Goal: Information Seeking & Learning: Check status

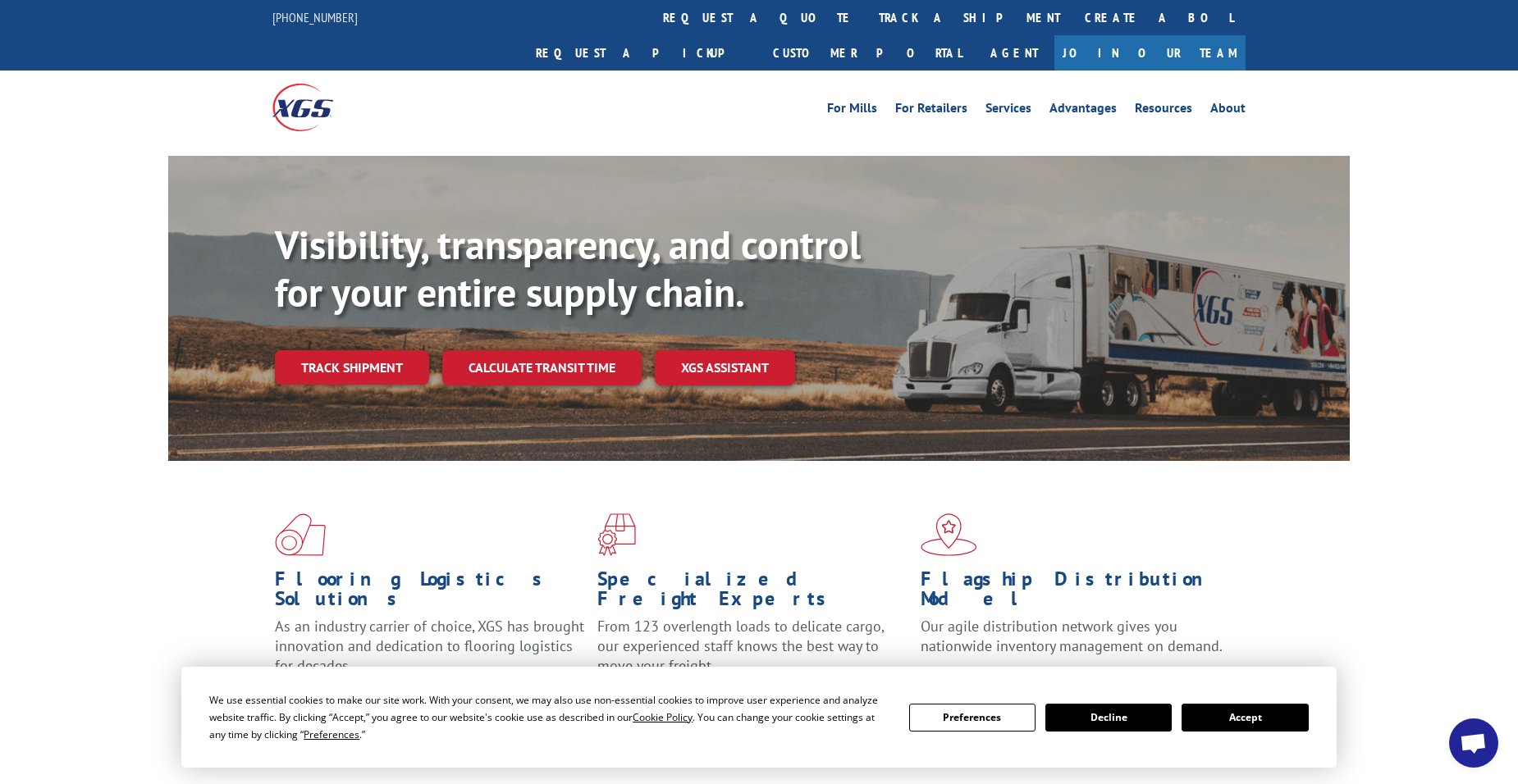
click at [328, 350] on link "Track shipment" at bounding box center [351, 367] width 154 height 35
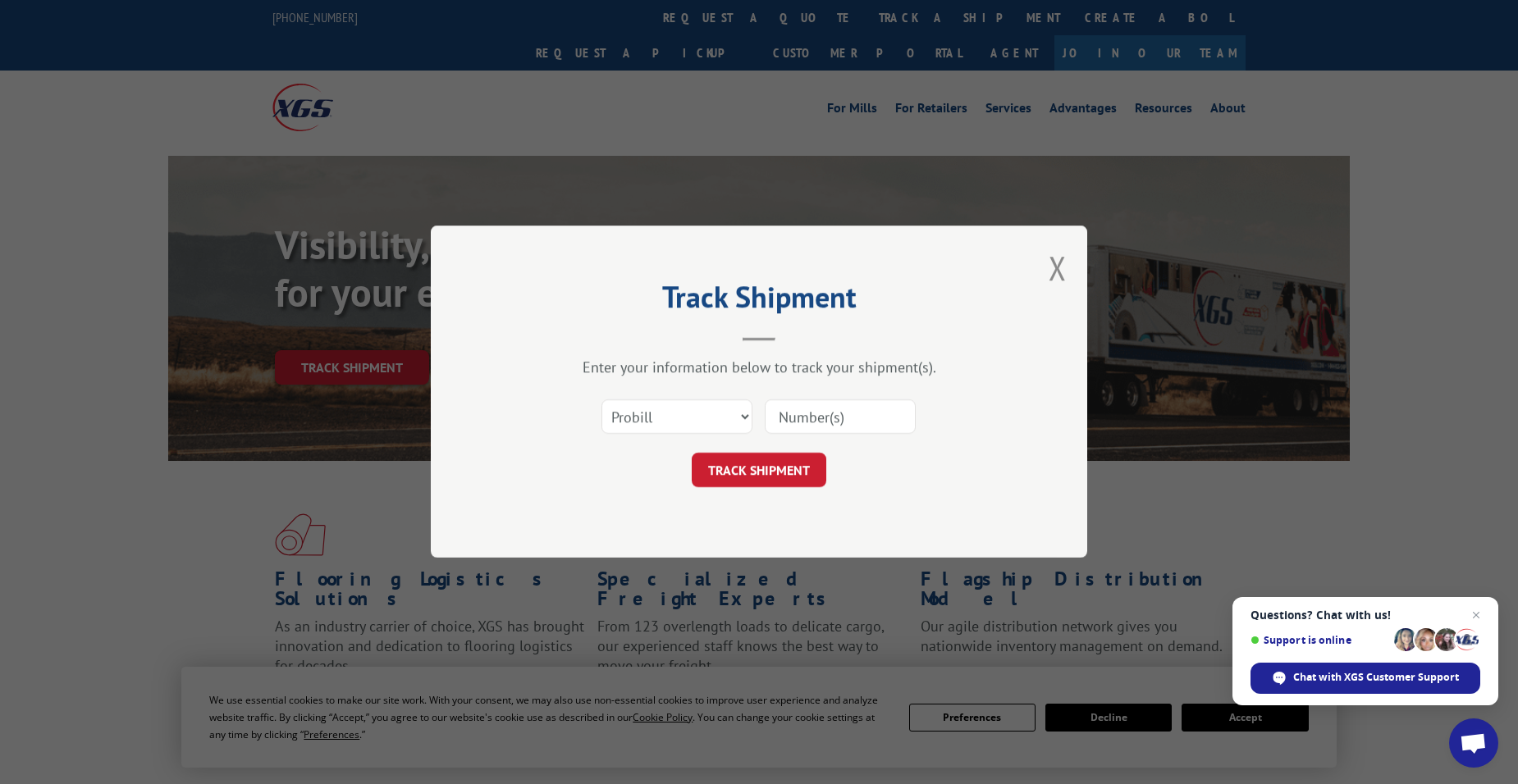
click at [797, 411] on input at bounding box center [840, 417] width 151 height 35
paste input "13795158"
type input "13795158"
click at [692, 453] on button "TRACK SHIPMENT" at bounding box center [759, 470] width 135 height 35
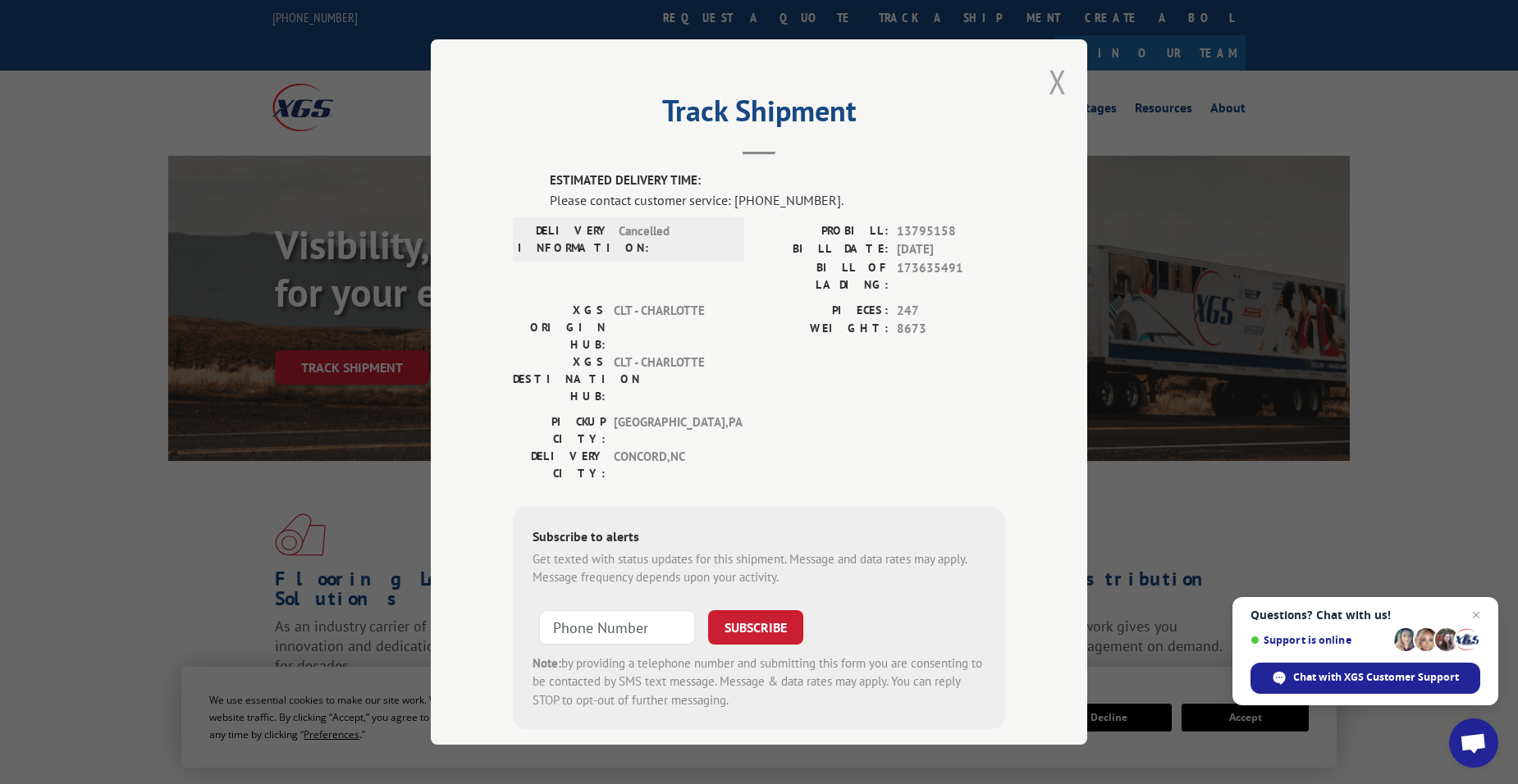
click at [1049, 83] on button "Close modal" at bounding box center [1057, 81] width 18 height 44
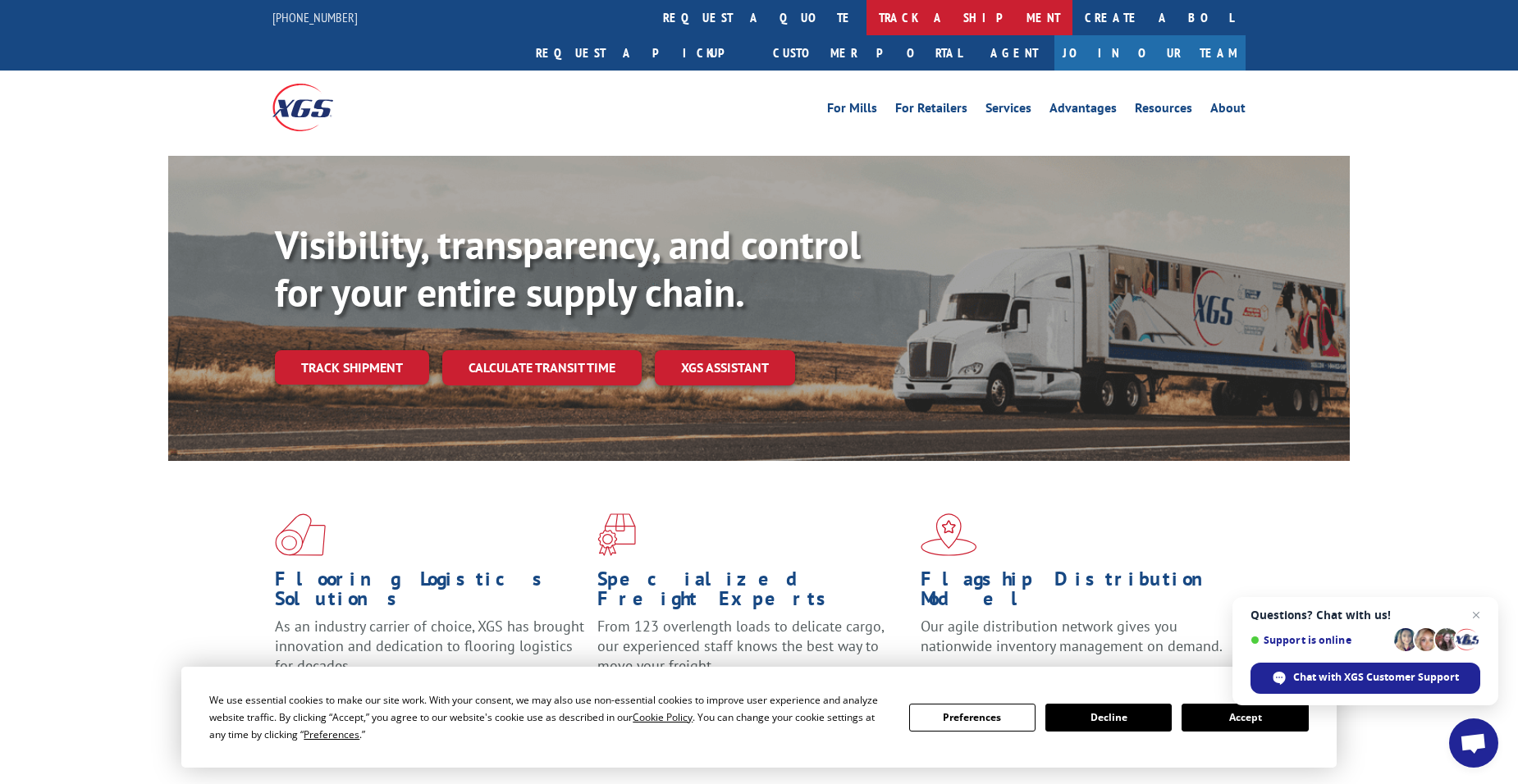
click at [866, 18] on link "track a shipment" at bounding box center [969, 18] width 206 height 36
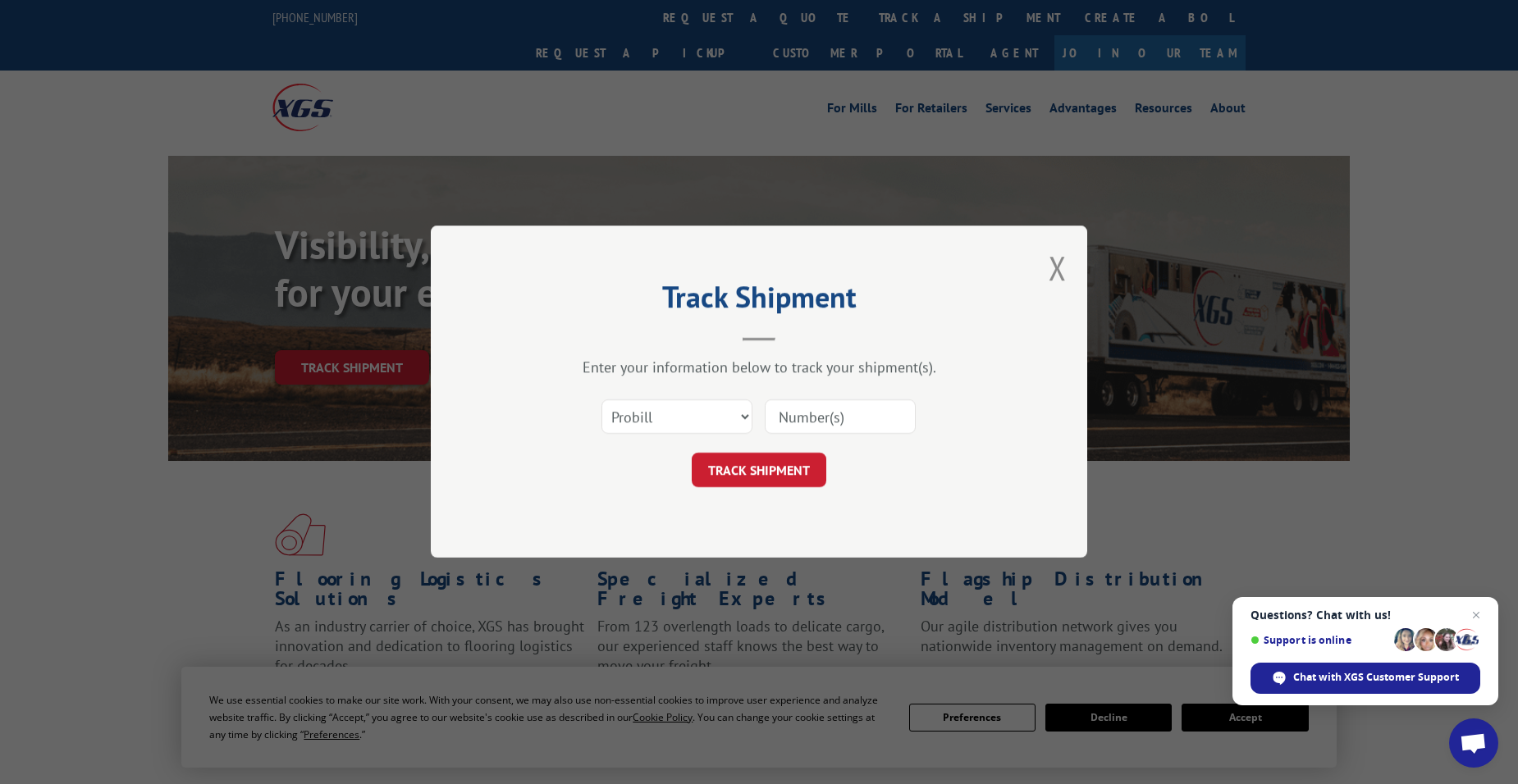
drag, startPoint x: 759, startPoint y: 413, endPoint x: 805, endPoint y: 410, distance: 46.1
click at [757, 410] on div "Select category... Probill BOL PO" at bounding box center [759, 417] width 492 height 54
click at [807, 407] on input at bounding box center [840, 417] width 151 height 35
paste input "17472742"
type input "17472742"
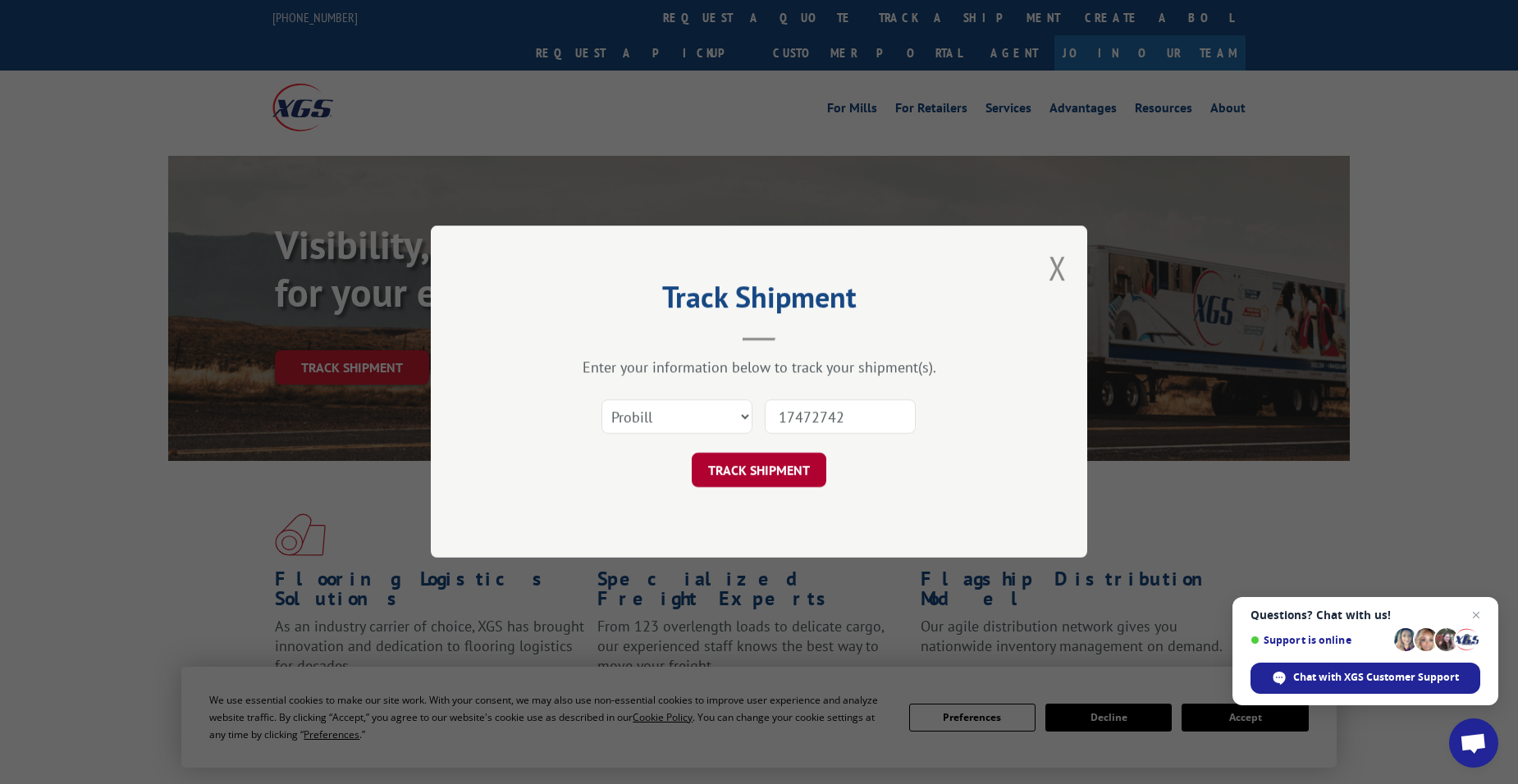
click at [800, 482] on button "TRACK SHIPMENT" at bounding box center [759, 470] width 135 height 35
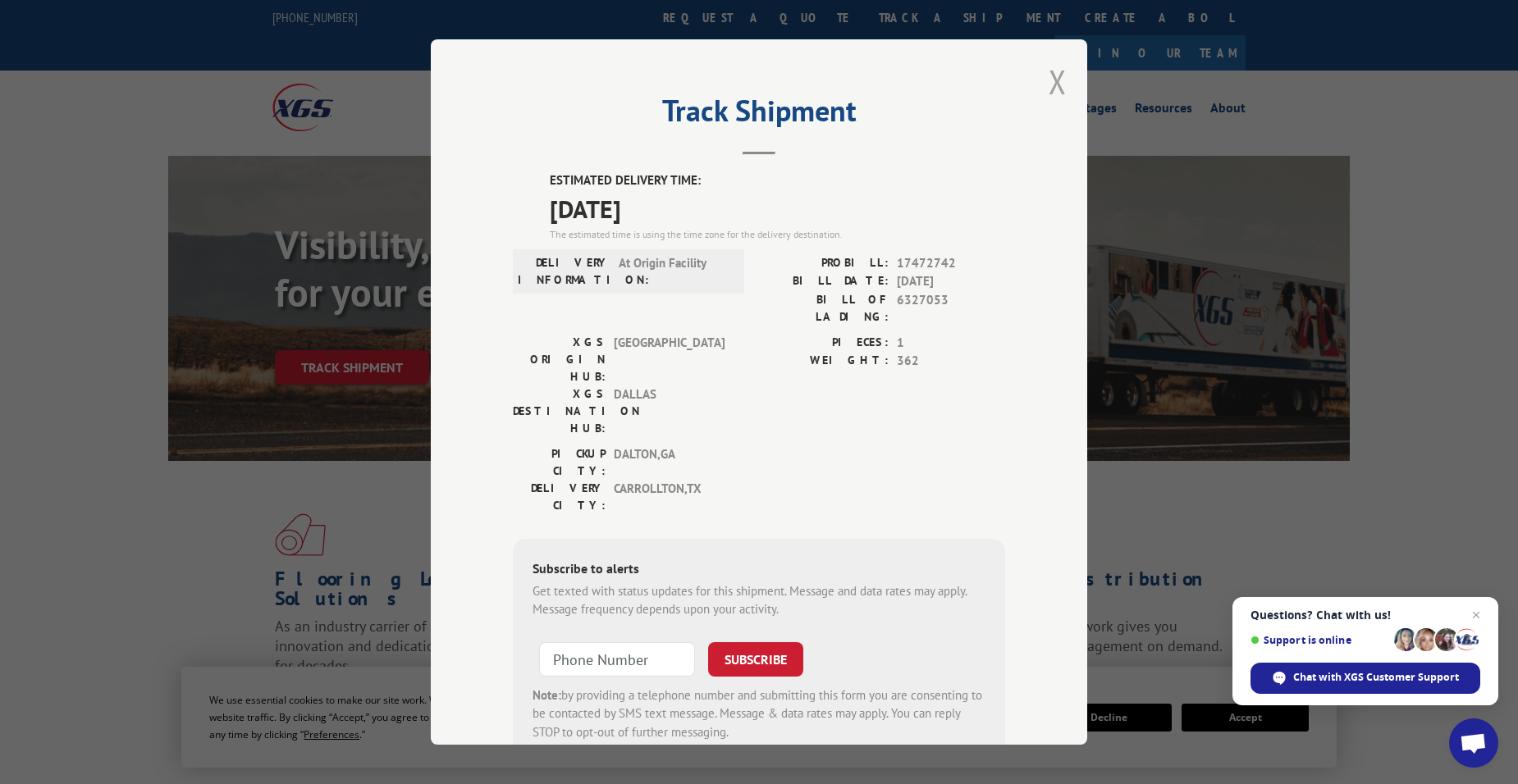
click at [1056, 83] on button "Close modal" at bounding box center [1057, 81] width 18 height 44
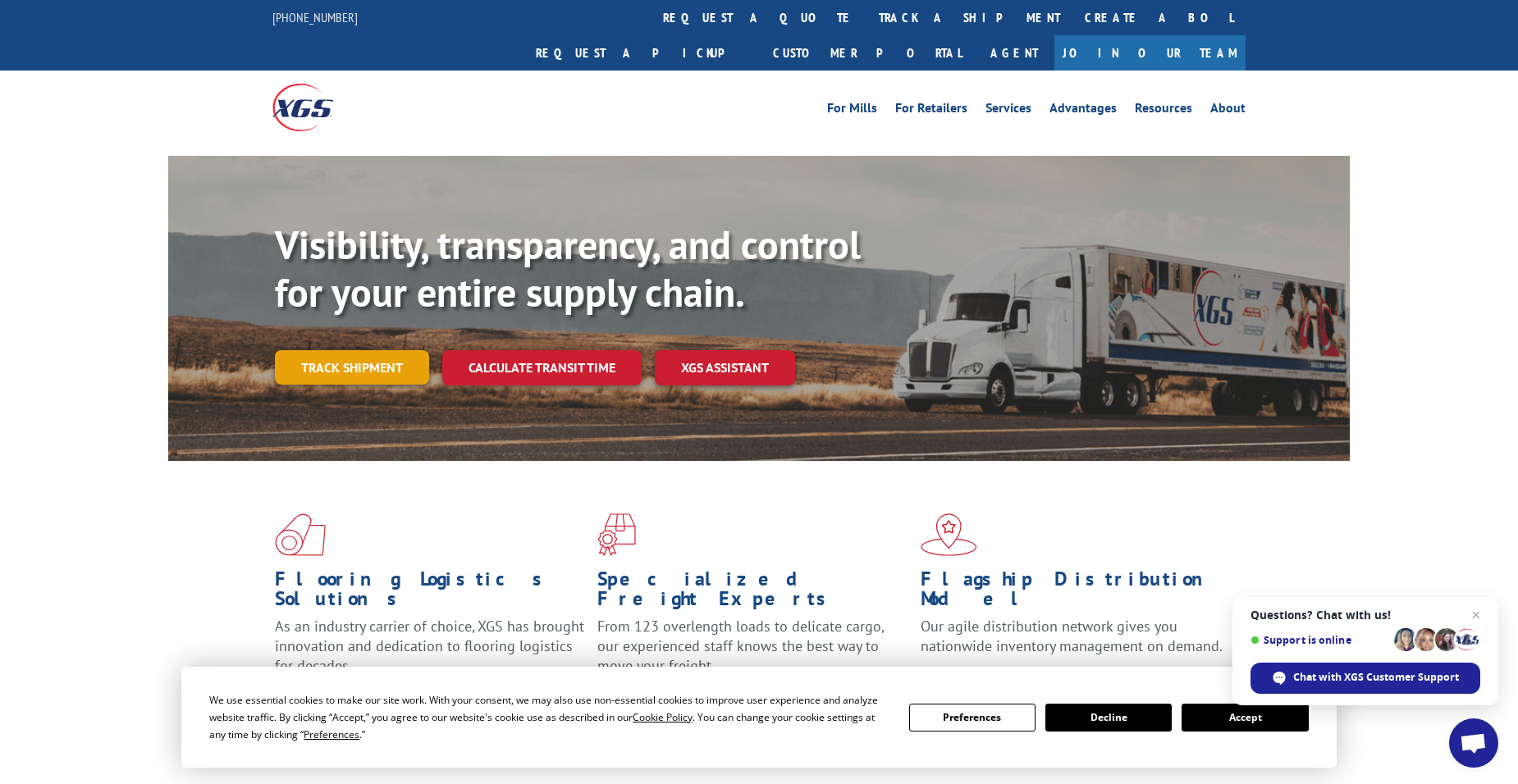
click at [332, 350] on link "Track shipment" at bounding box center [351, 367] width 154 height 35
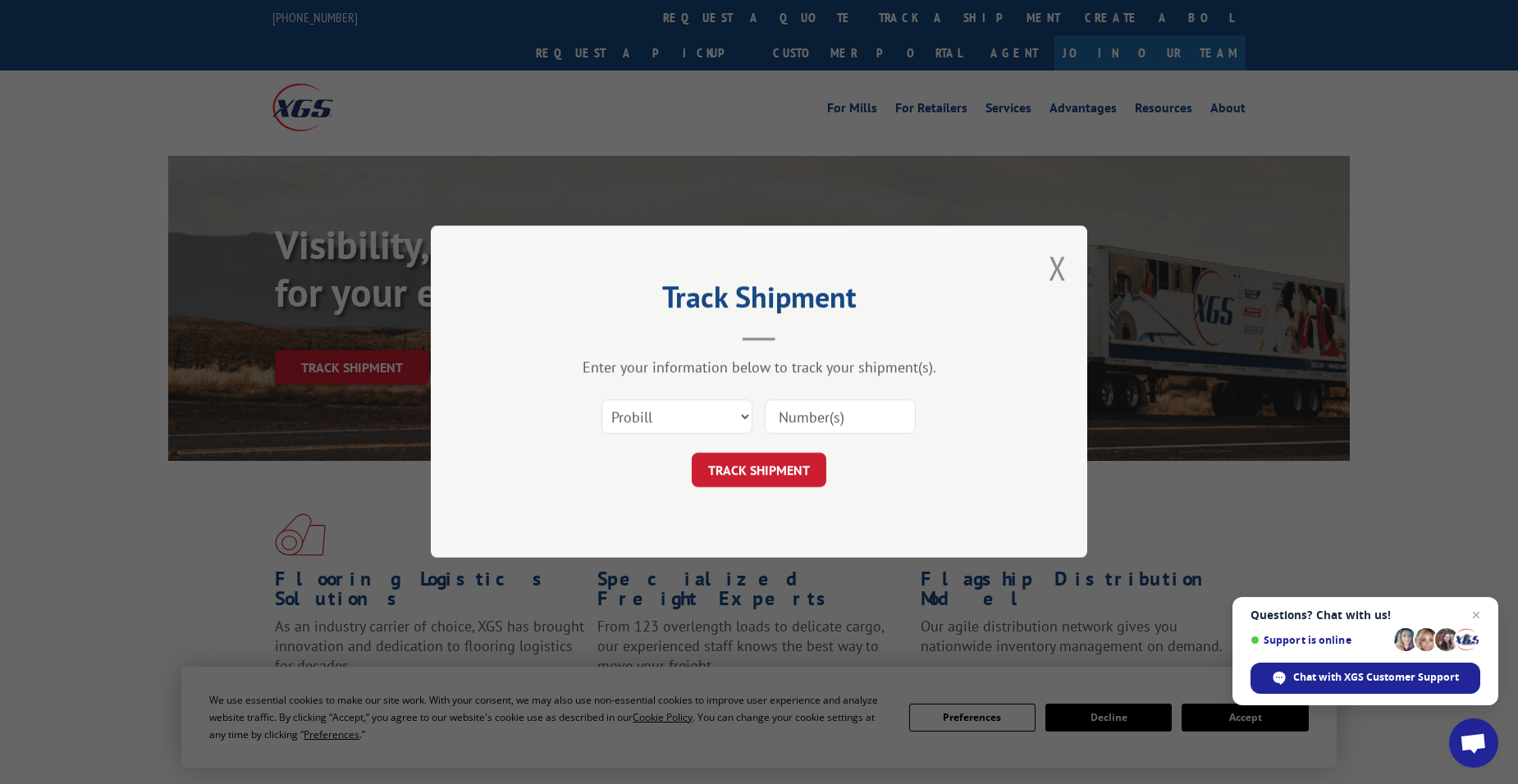
click at [767, 416] on input at bounding box center [840, 417] width 151 height 35
paste input "14572350"
type input "15472350"
click at [768, 466] on button "TRACK SHIPMENT" at bounding box center [759, 470] width 135 height 35
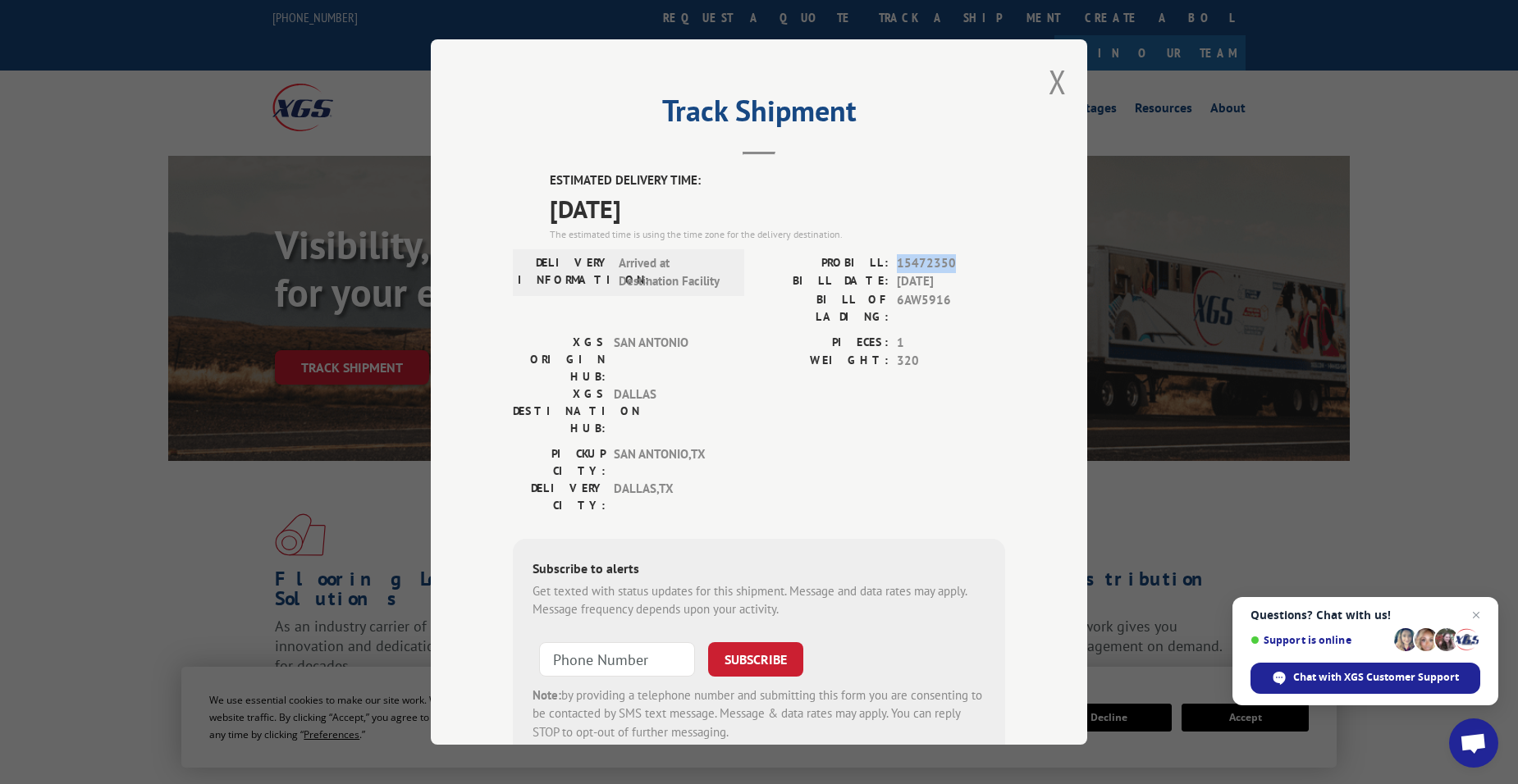
drag, startPoint x: 891, startPoint y: 260, endPoint x: 951, endPoint y: 254, distance: 60.3
click at [951, 254] on span "15472350" at bounding box center [950, 262] width 108 height 19
copy span "15472350"
click at [1350, 680] on span "Chat with XGS Customer Support" at bounding box center [1375, 677] width 166 height 15
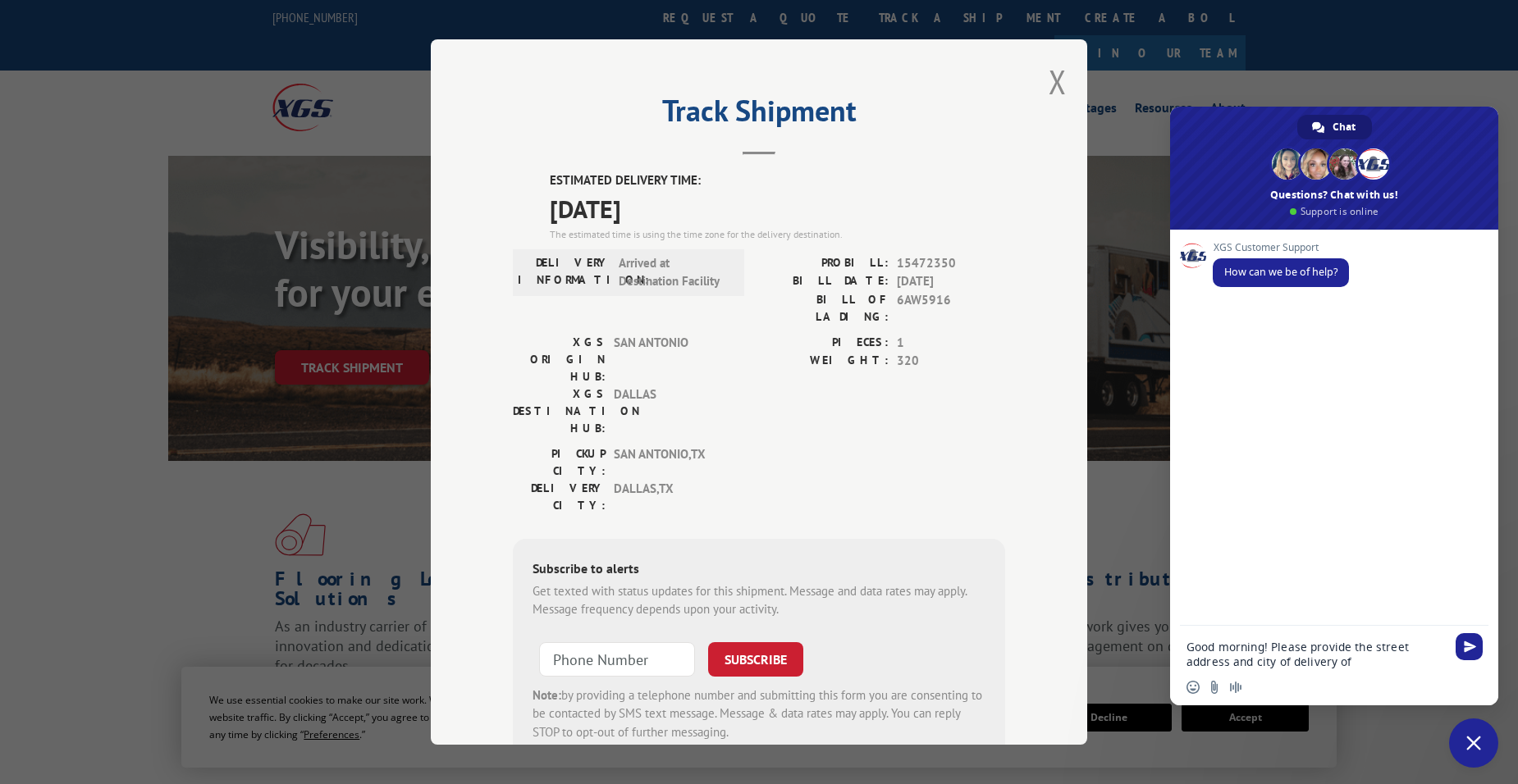
type textarea "Good morning! Please provide the street address and city of delivery of"
drag, startPoint x: 1387, startPoint y: 672, endPoint x: 1246, endPoint y: 673, distance: 141.0
click at [1235, 673] on div "Insert an emoji Send a file Audio message" at bounding box center [1333, 687] width 328 height 36
drag, startPoint x: 1359, startPoint y: 661, endPoint x: 1178, endPoint y: 649, distance: 181.4
click at [1178, 649] on div "Good morning! Please provide the street address and city of delivery of" at bounding box center [1333, 649] width 328 height 46
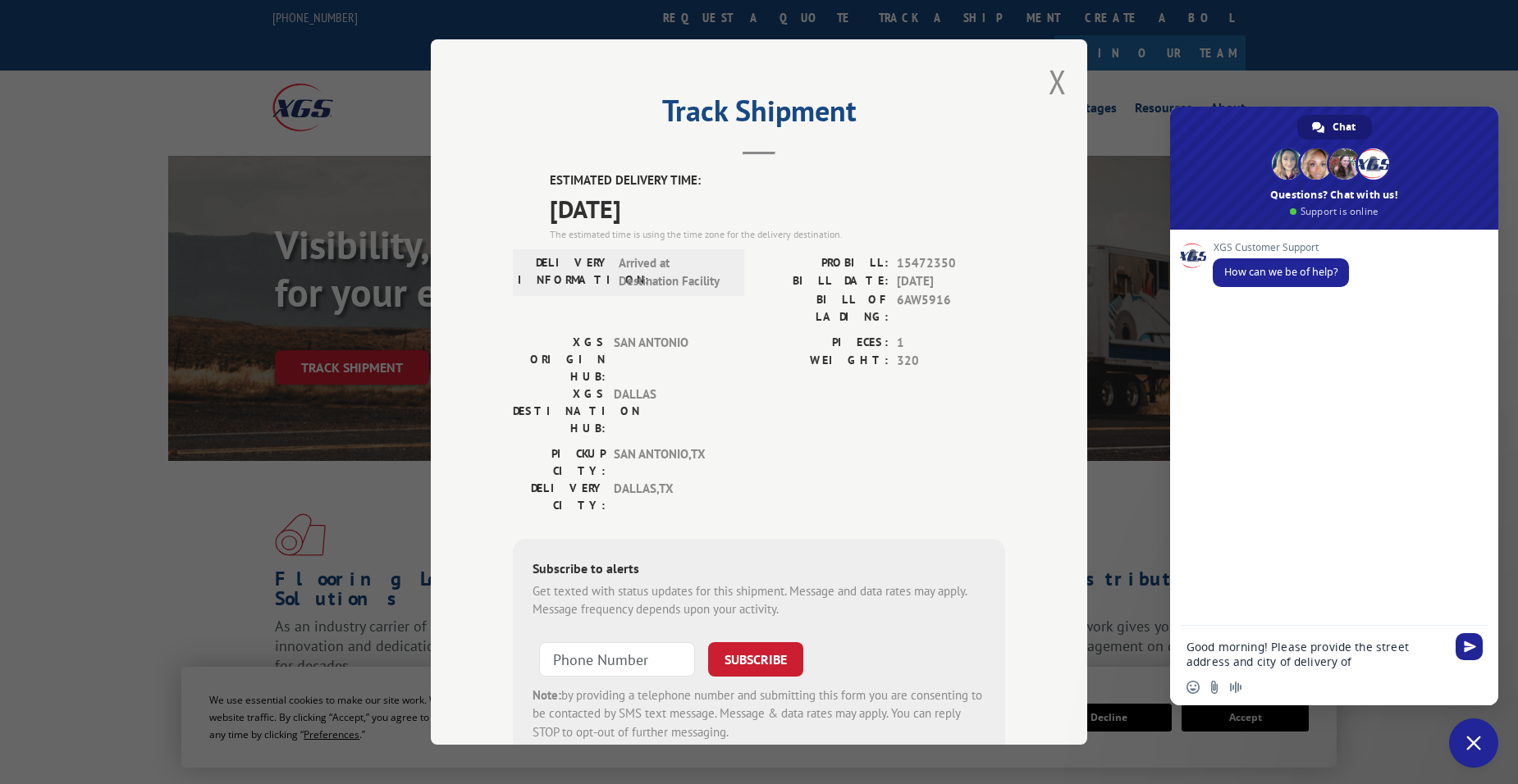
drag, startPoint x: 1472, startPoint y: 742, endPoint x: 1456, endPoint y: 747, distance: 16.8
click at [1472, 741] on span "Close chat" at bounding box center [1473, 743] width 15 height 15
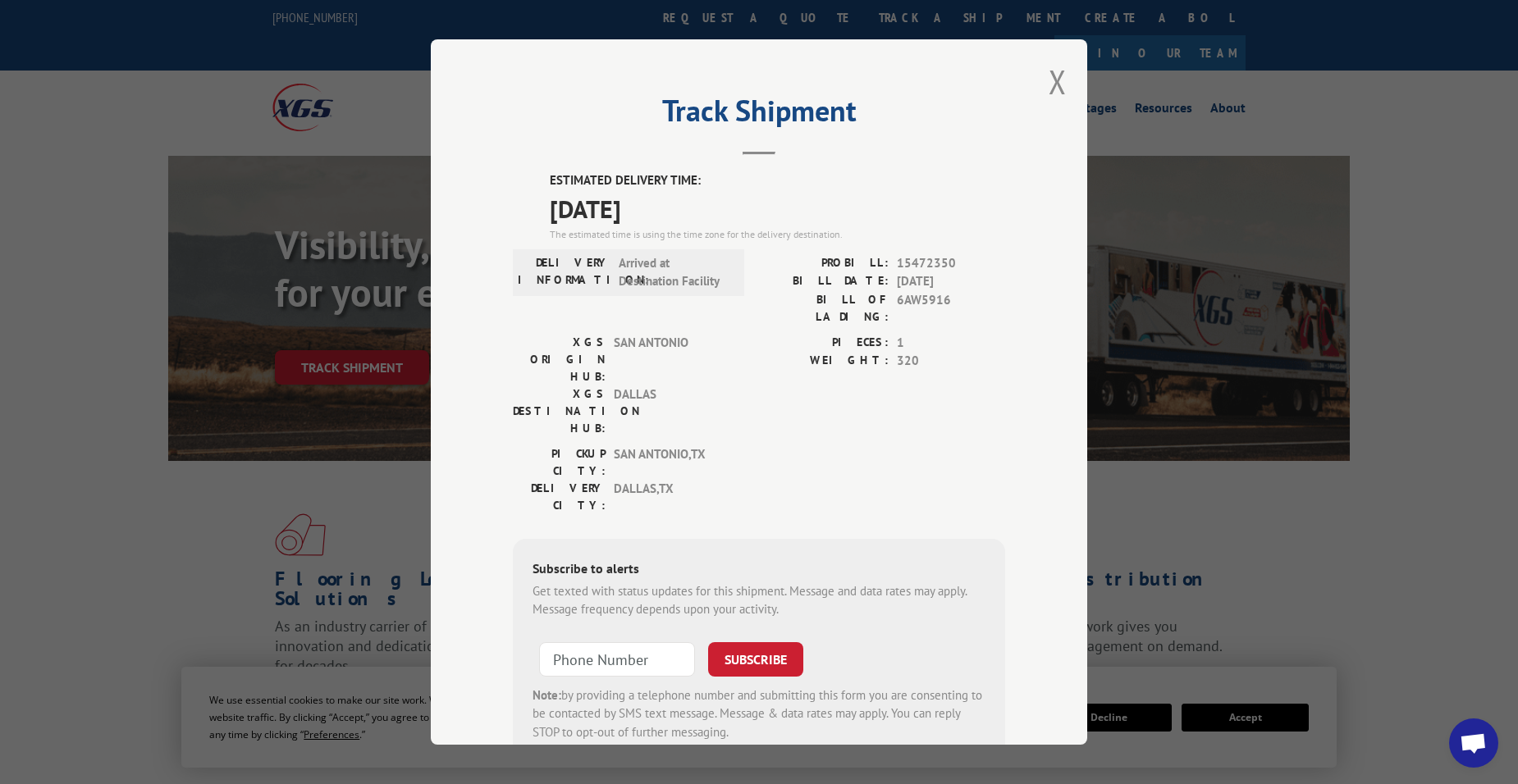
click at [1468, 742] on span "Open chat" at bounding box center [1473, 745] width 27 height 23
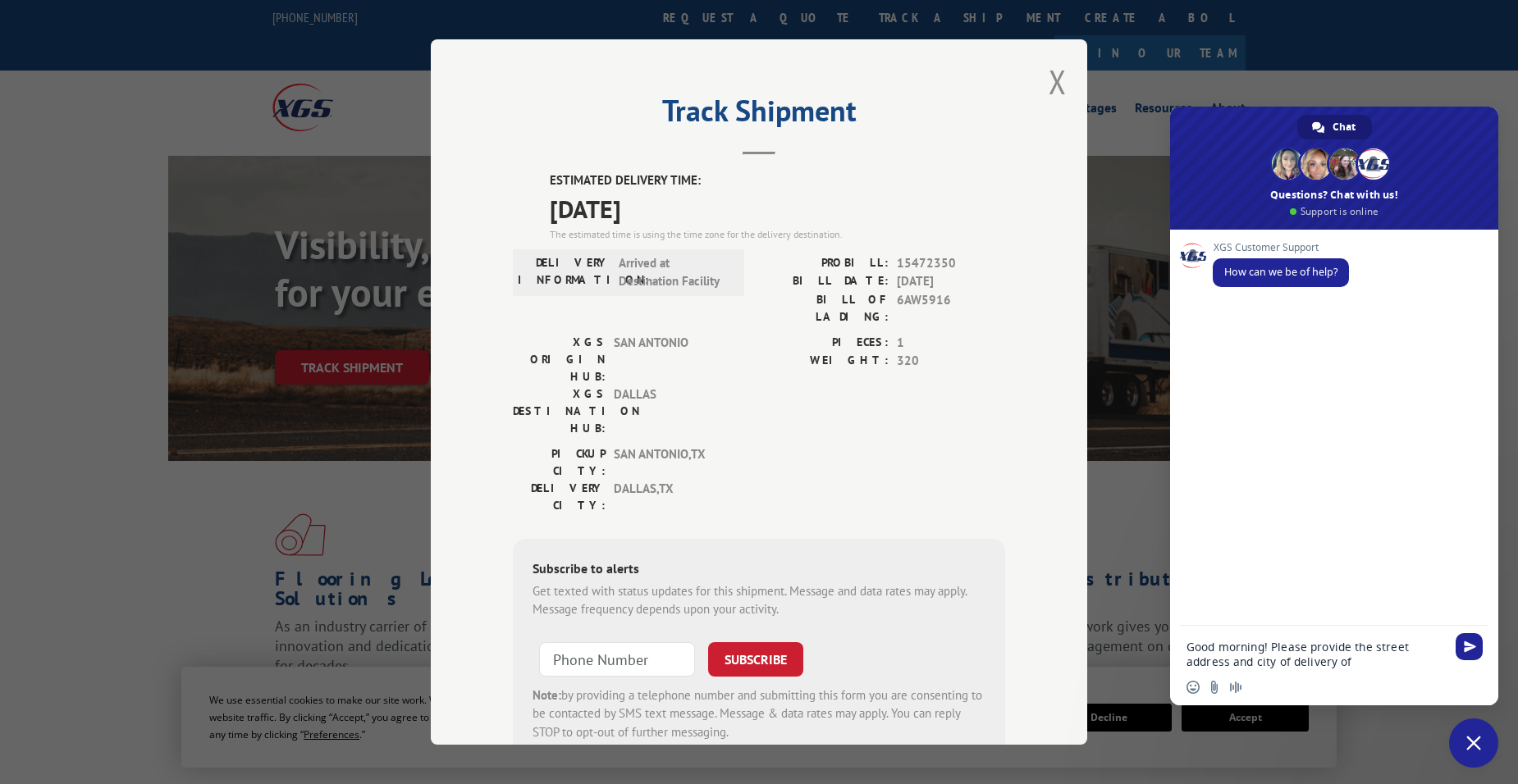
click at [1387, 645] on textarea "Good morning! Please provide the street address and city of delivery of" at bounding box center [1316, 654] width 259 height 29
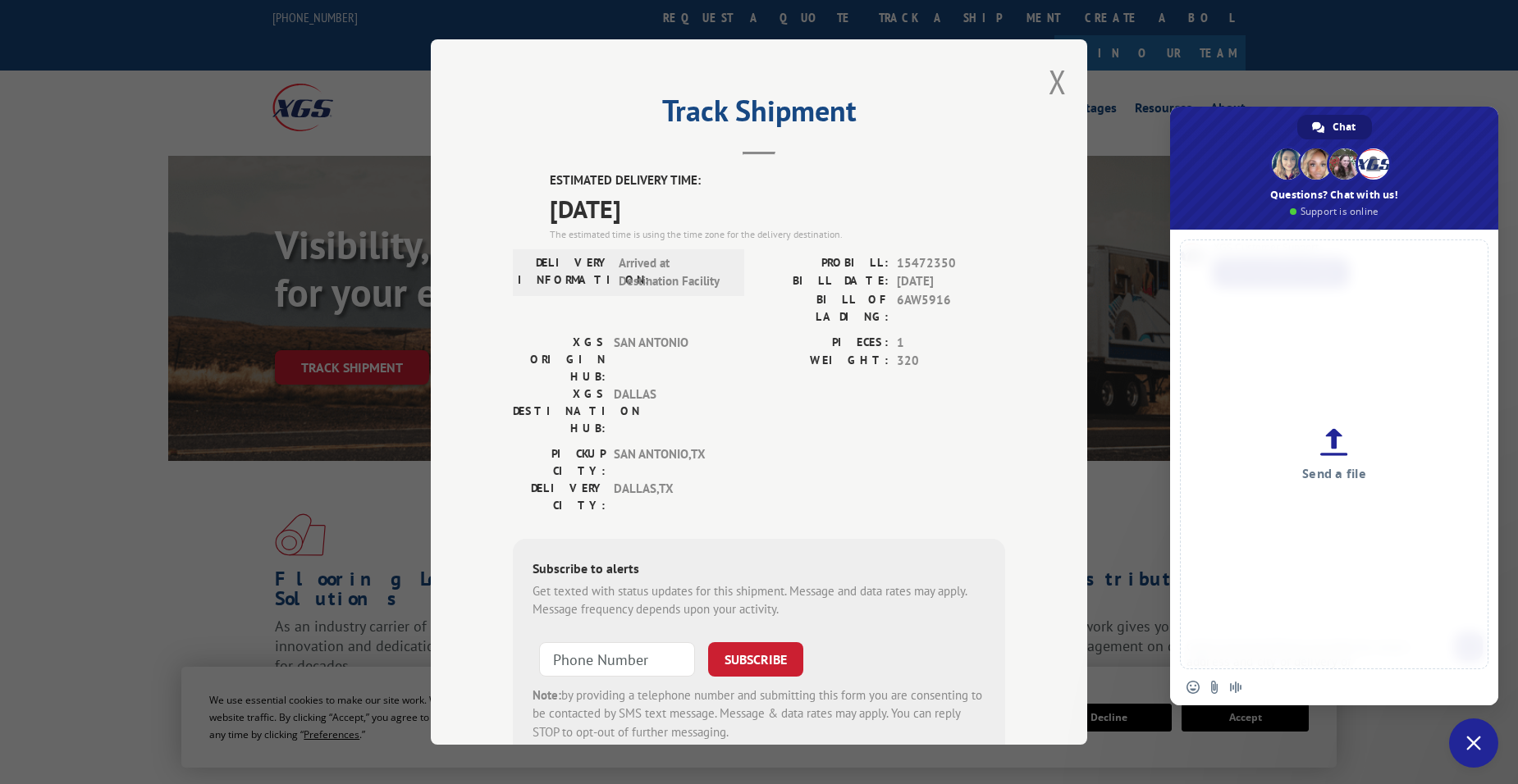
click at [1235, 686] on div at bounding box center [1333, 468] width 328 height 476
click at [1237, 641] on div at bounding box center [1333, 468] width 328 height 476
click at [1466, 736] on span "Close chat" at bounding box center [1473, 743] width 15 height 15
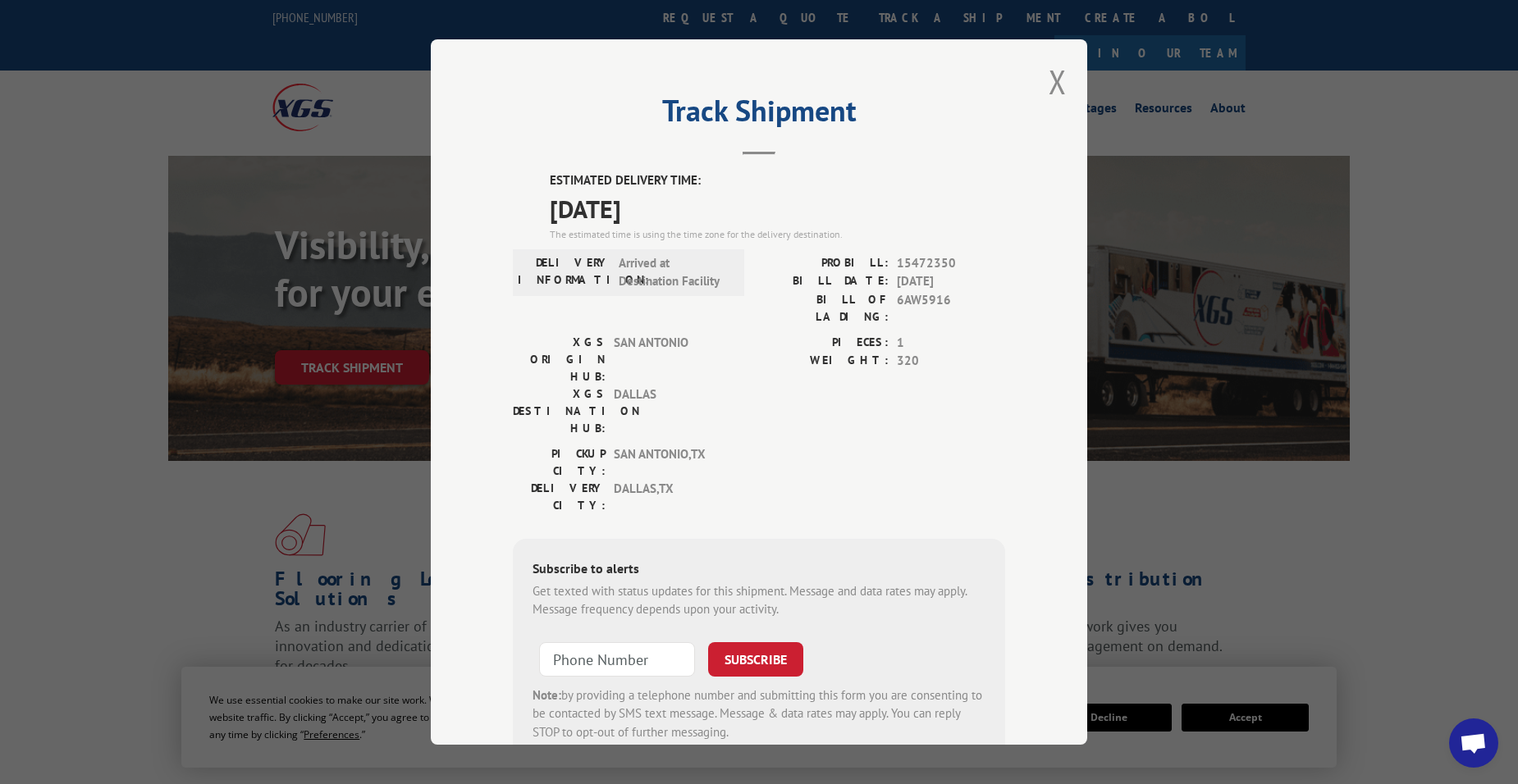
click at [1214, 499] on div "Track Shipment ESTIMATED DELIVERY TIME: 09/15/2025 The estimated time is using …" at bounding box center [759, 392] width 1518 height 784
drag, startPoint x: 900, startPoint y: 258, endPoint x: 949, endPoint y: 259, distance: 49.0
click at [949, 259] on span "15472350" at bounding box center [950, 262] width 108 height 19
copy span "15472350"
click at [1054, 75] on button "Close modal" at bounding box center [1057, 81] width 18 height 44
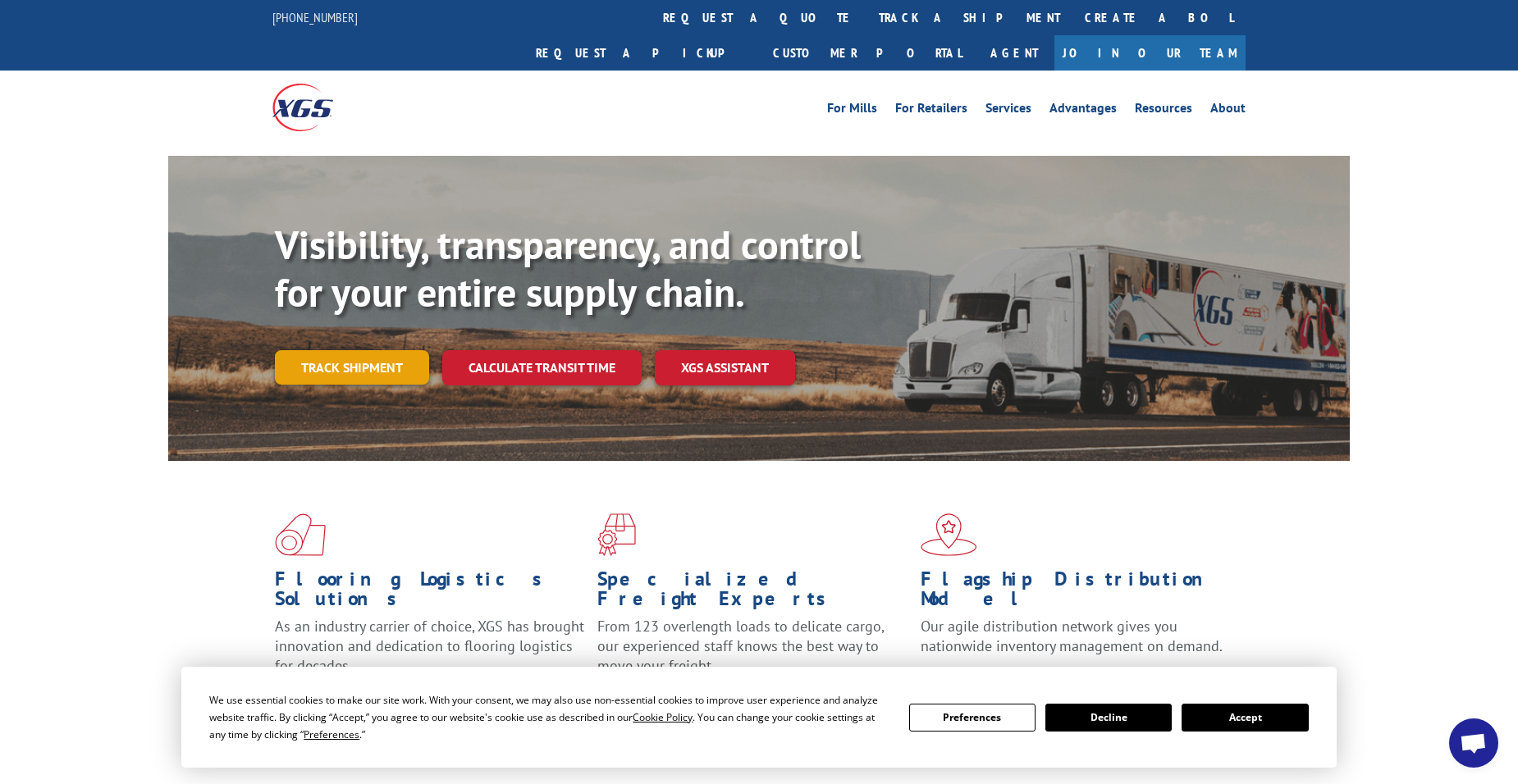
drag, startPoint x: 376, startPoint y: 328, endPoint x: 382, endPoint y: 314, distance: 15.2
click at [376, 350] on link "Track shipment" at bounding box center [351, 367] width 154 height 35
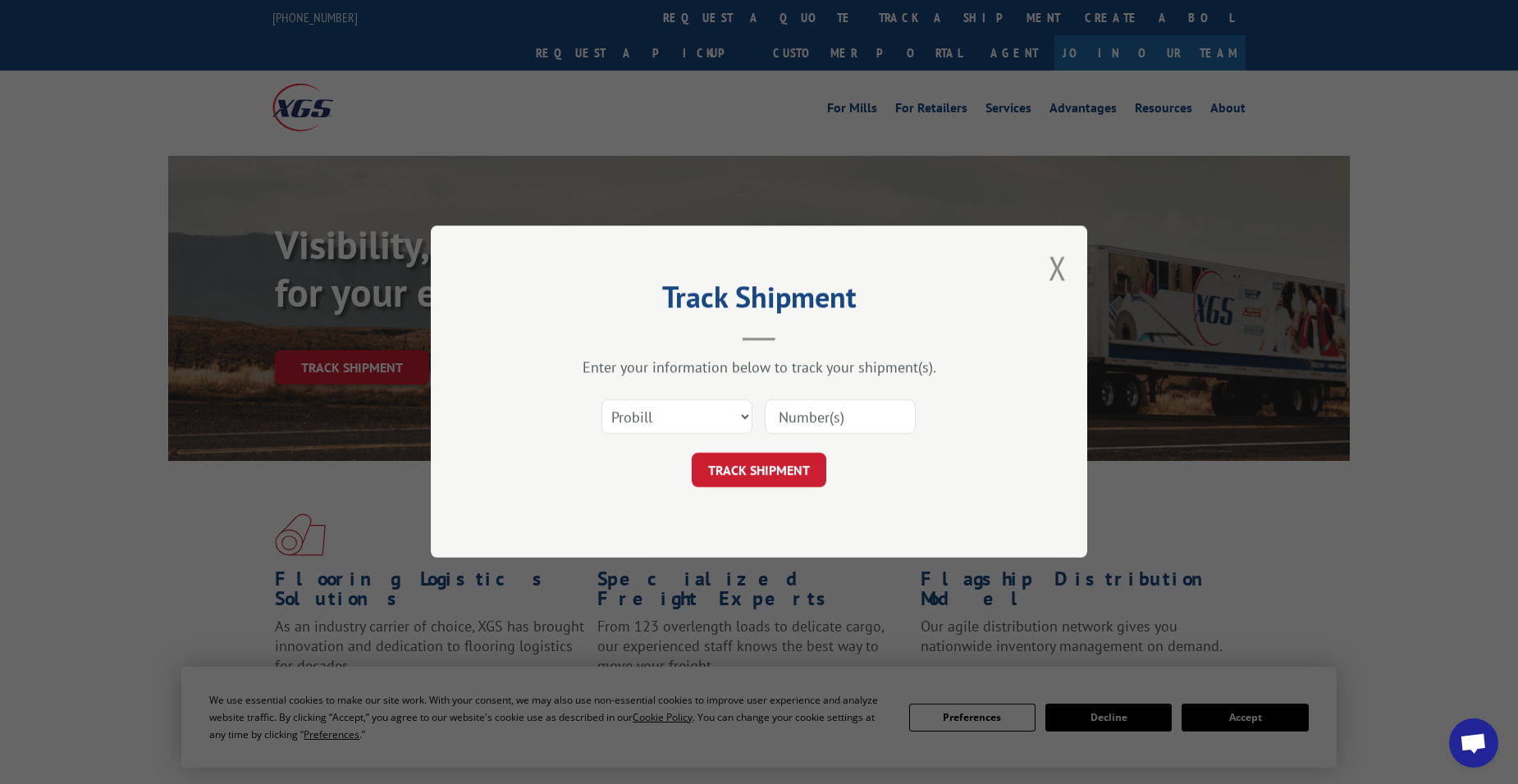
drag, startPoint x: 827, startPoint y: 418, endPoint x: 824, endPoint y: 406, distance: 12.4
click at [825, 410] on input at bounding box center [840, 417] width 151 height 35
paste input "15472350"
type input "15472350"
click at [795, 469] on button "TRACK SHIPMENT" at bounding box center [759, 470] width 135 height 35
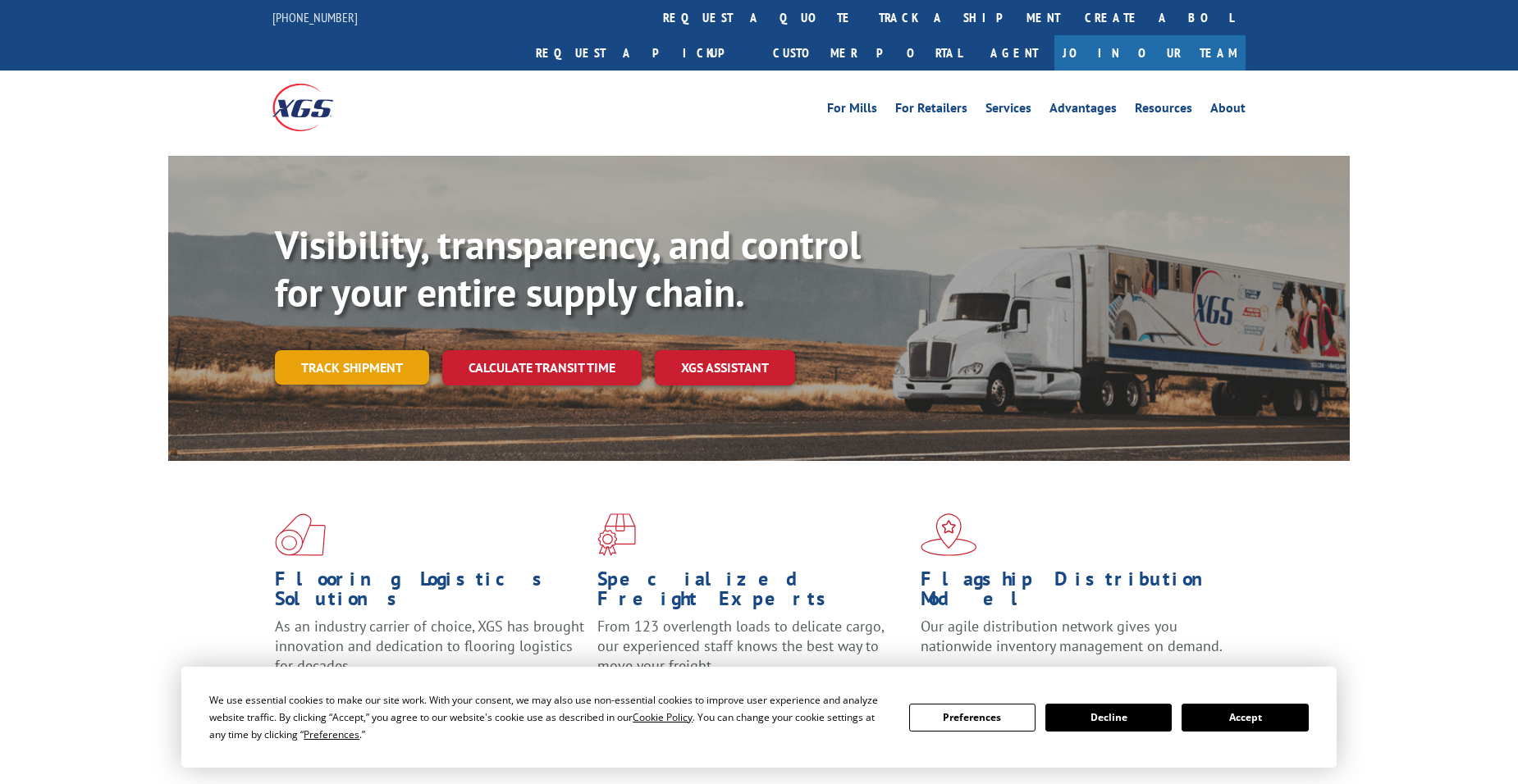
click at [356, 350] on link "Track shipment" at bounding box center [351, 367] width 154 height 35
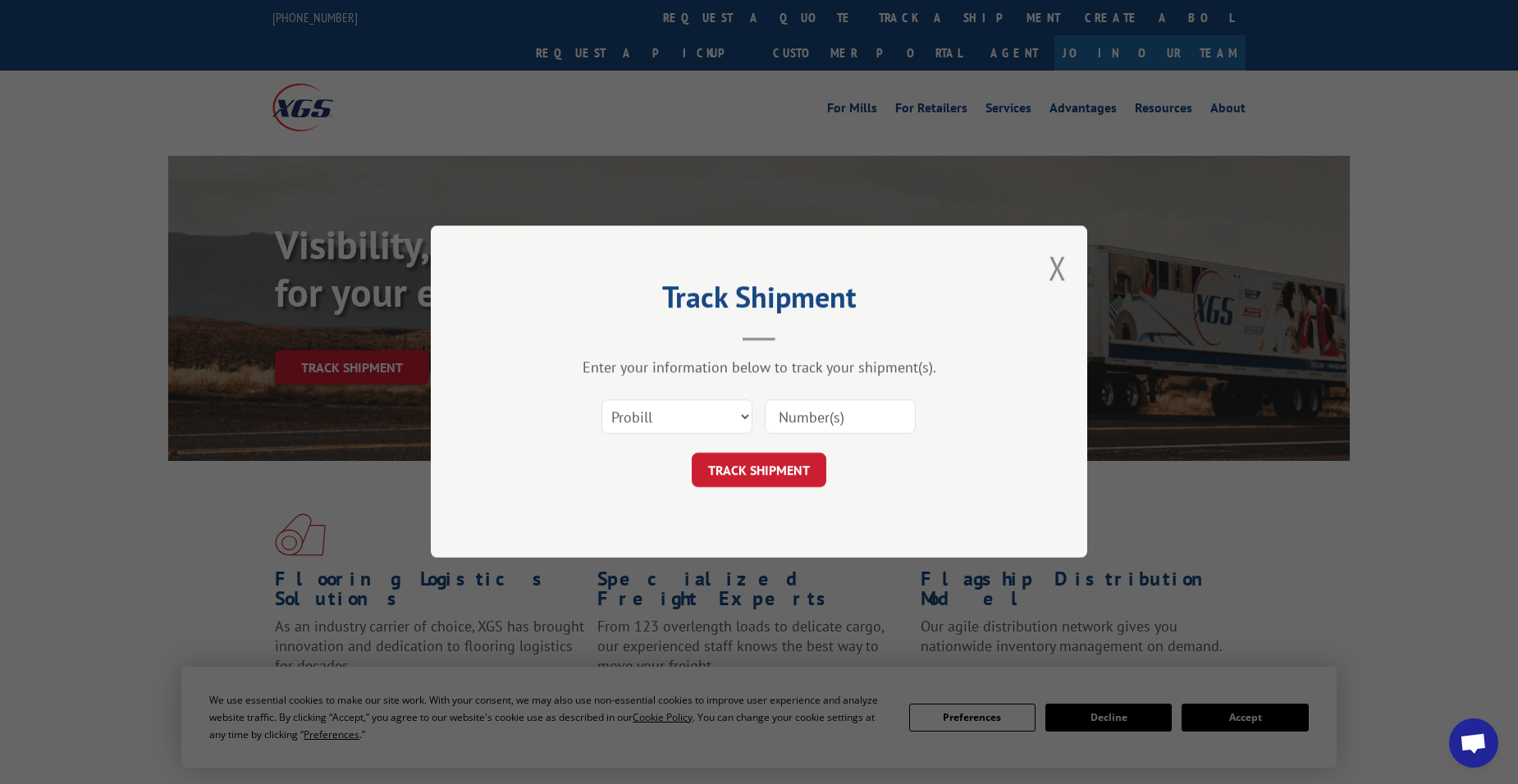
click at [825, 408] on input at bounding box center [840, 417] width 151 height 35
paste input "15472350"
type input "15472350"
click at [793, 463] on button "TRACK SHIPMENT" at bounding box center [759, 470] width 135 height 35
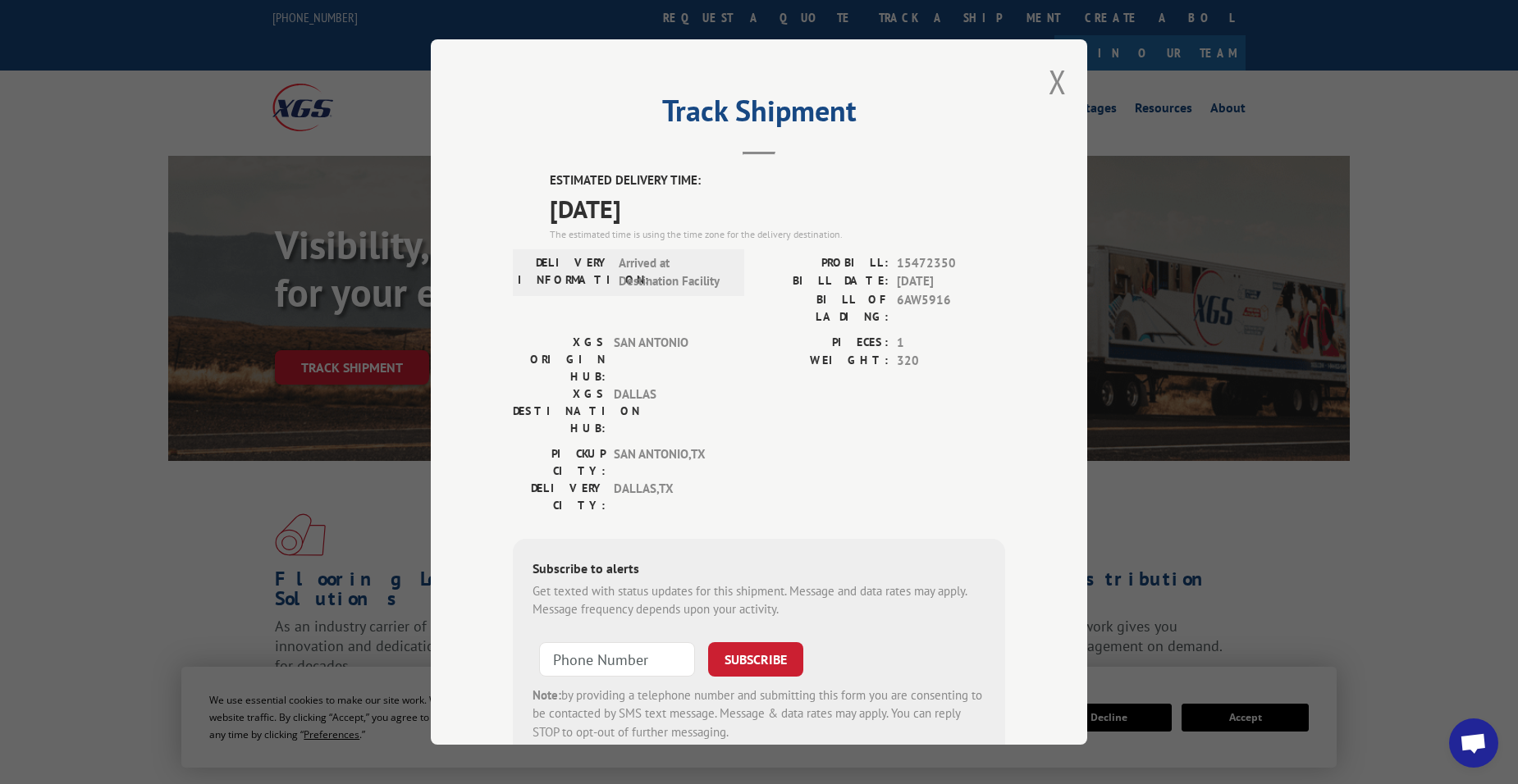
click at [1471, 739] on span "Open chat" at bounding box center [1473, 745] width 27 height 23
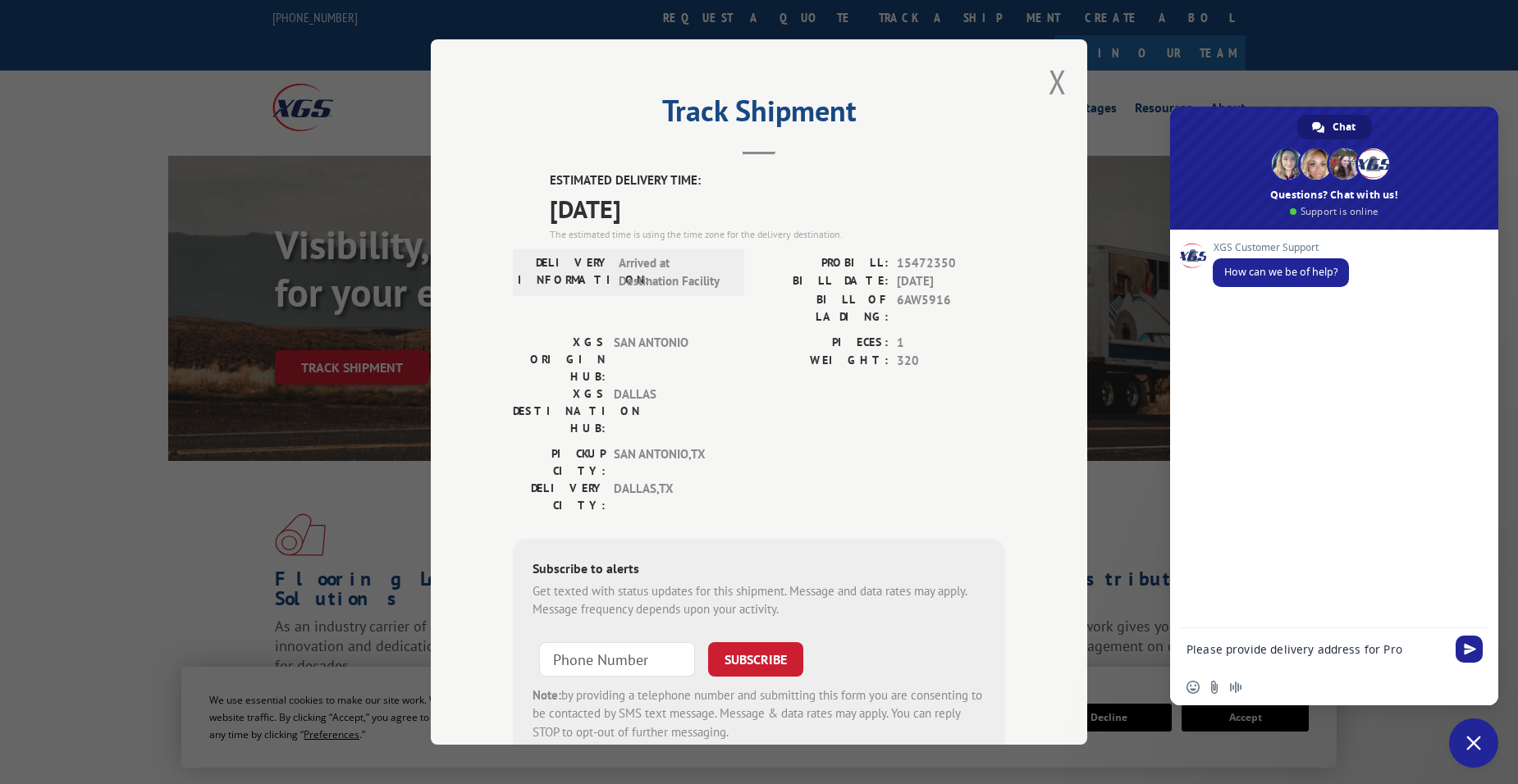
paste textarea "15472350"
type textarea "Please provide delivery address for Pro 15472350"
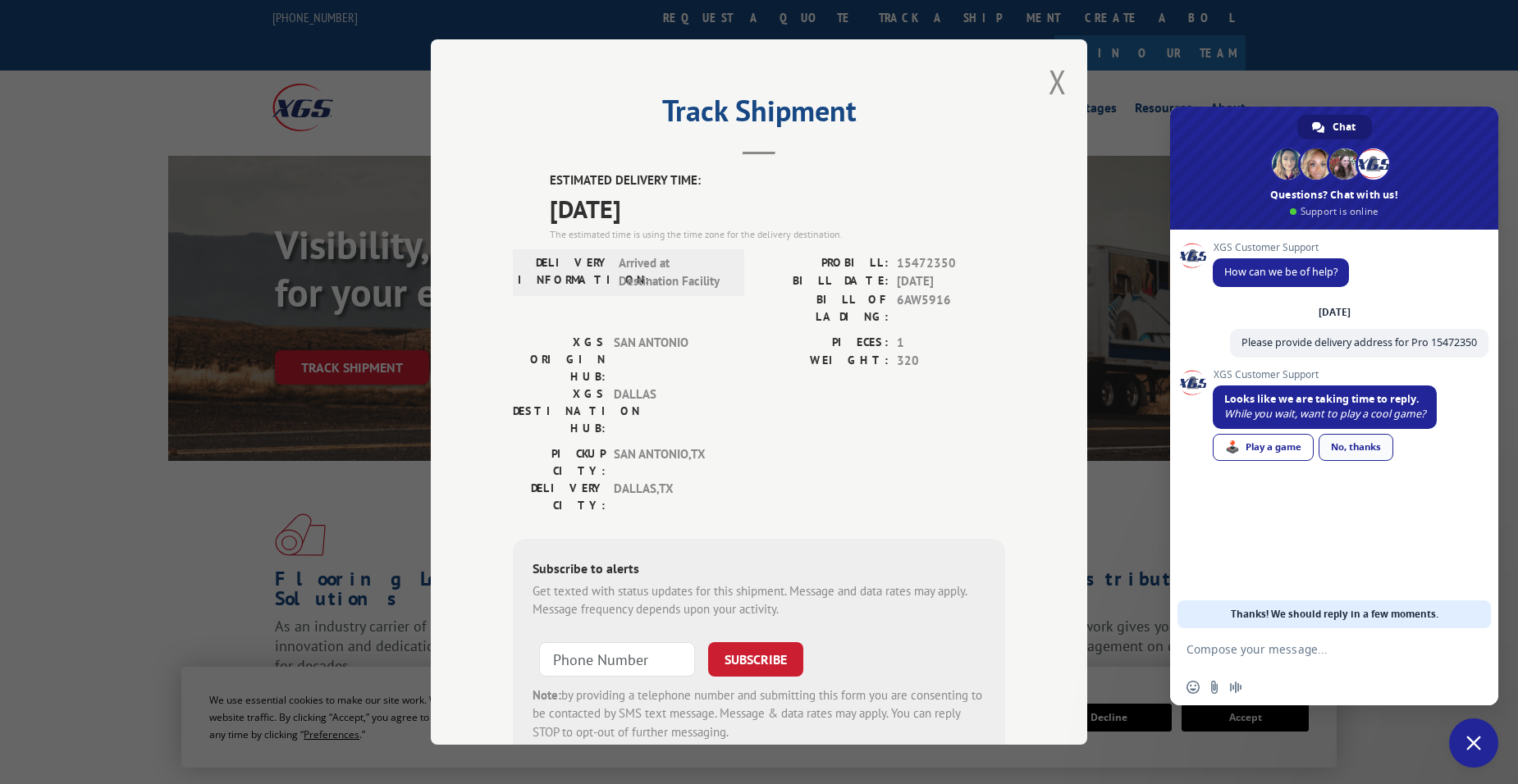
click at [1374, 439] on div "No, thanks" at bounding box center [1356, 447] width 75 height 27
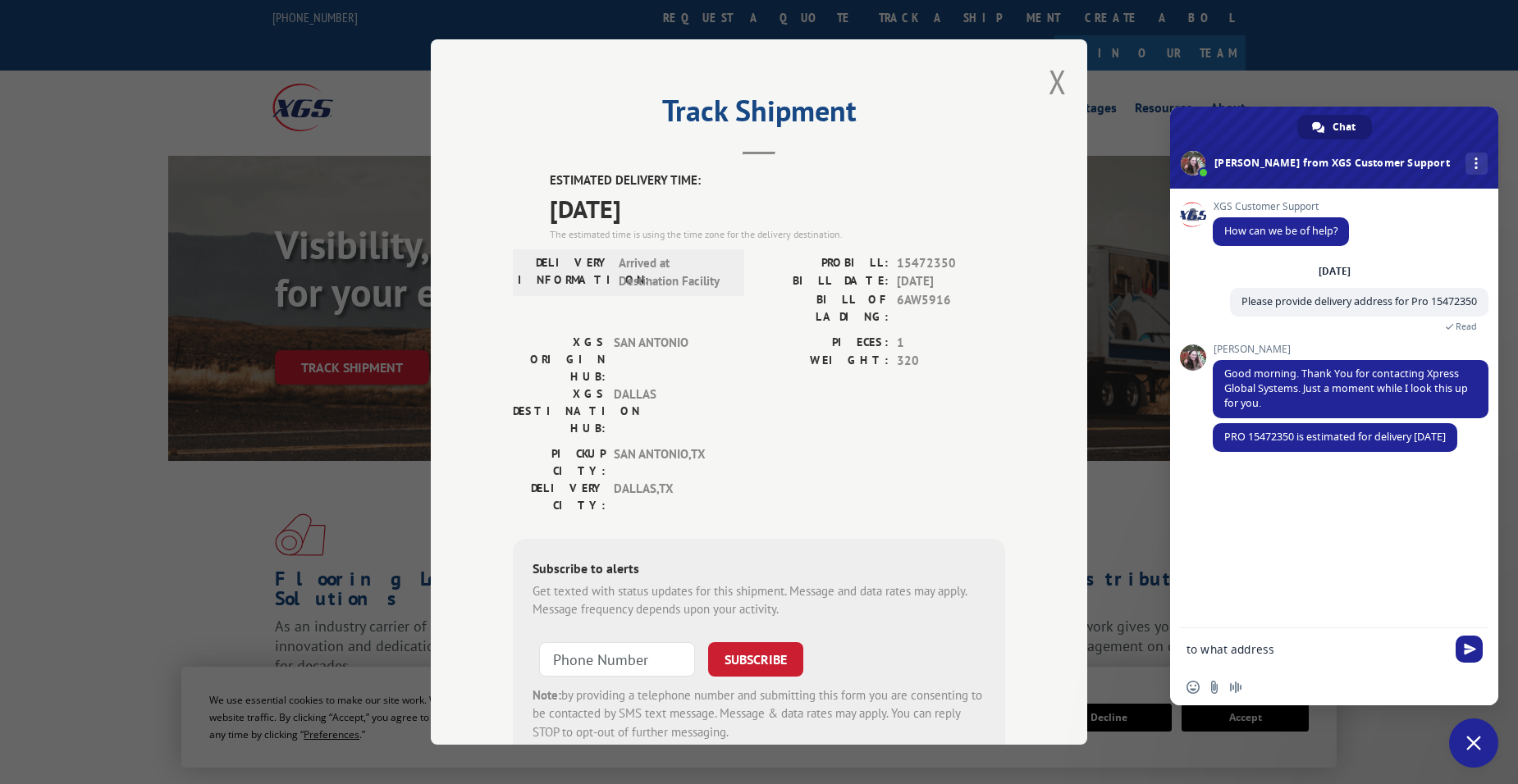
type textarea "to what address?"
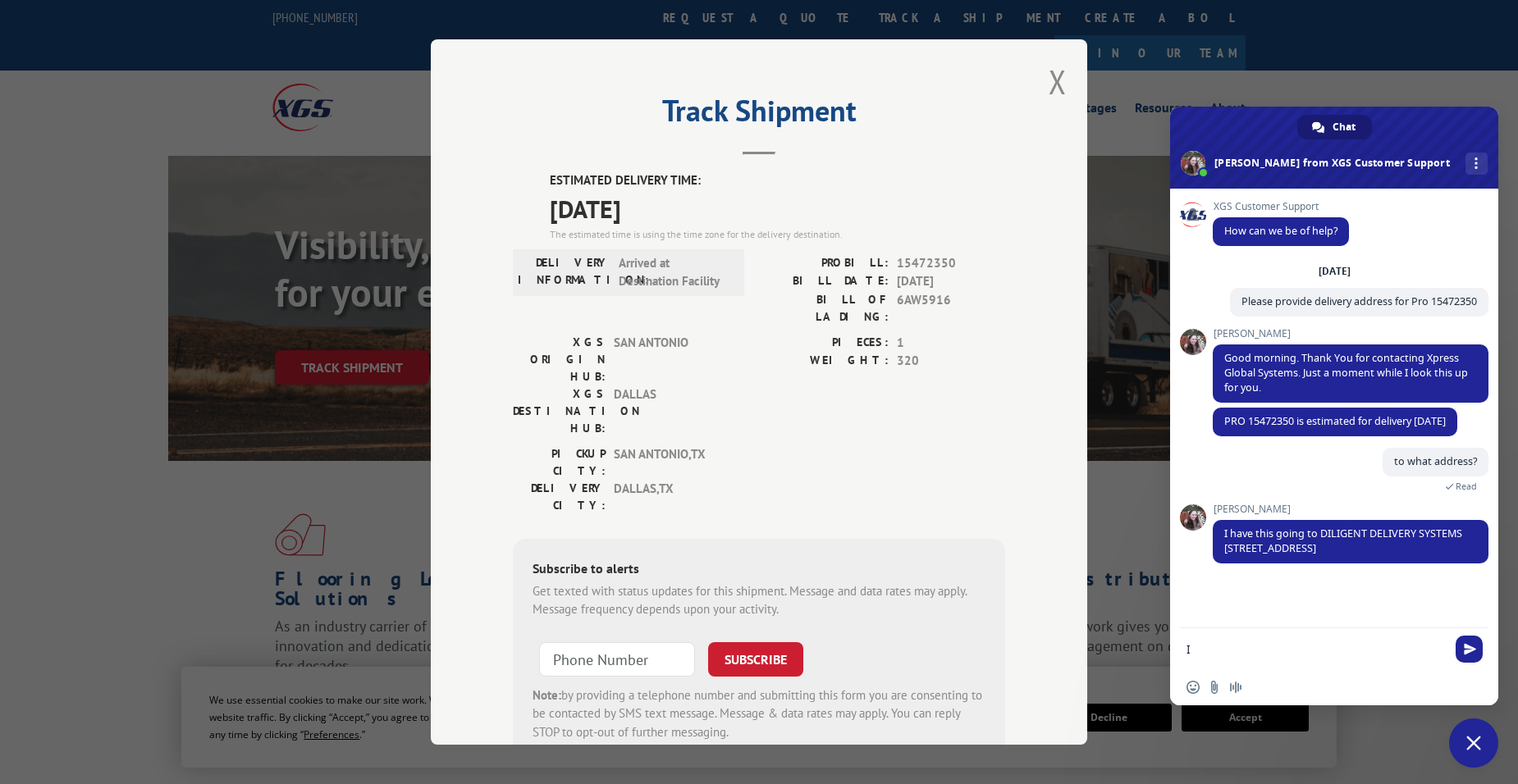
type textarea "I"
type textarea "Thank you"
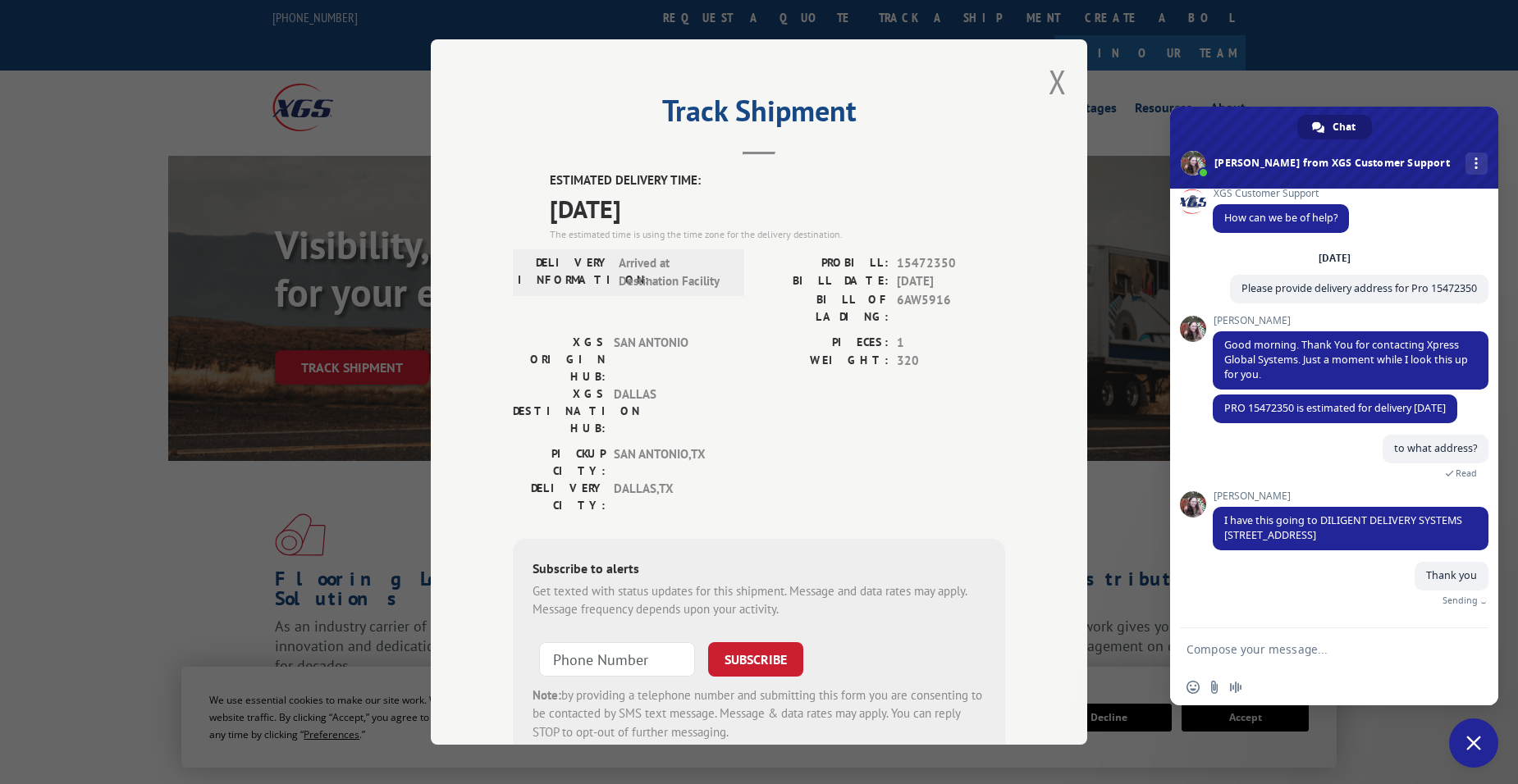
scroll to position [9, 0]
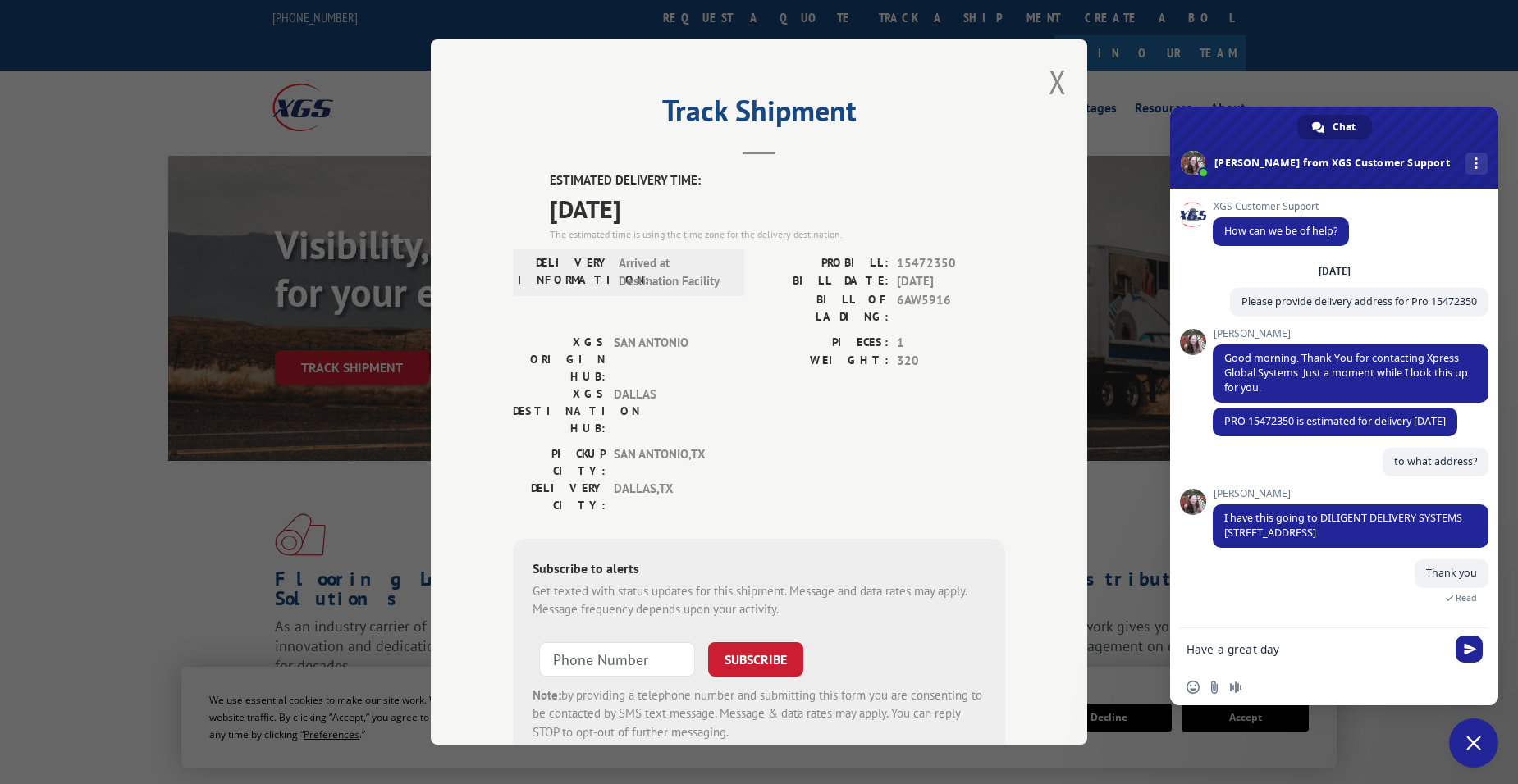
type textarea "Have a great day!"
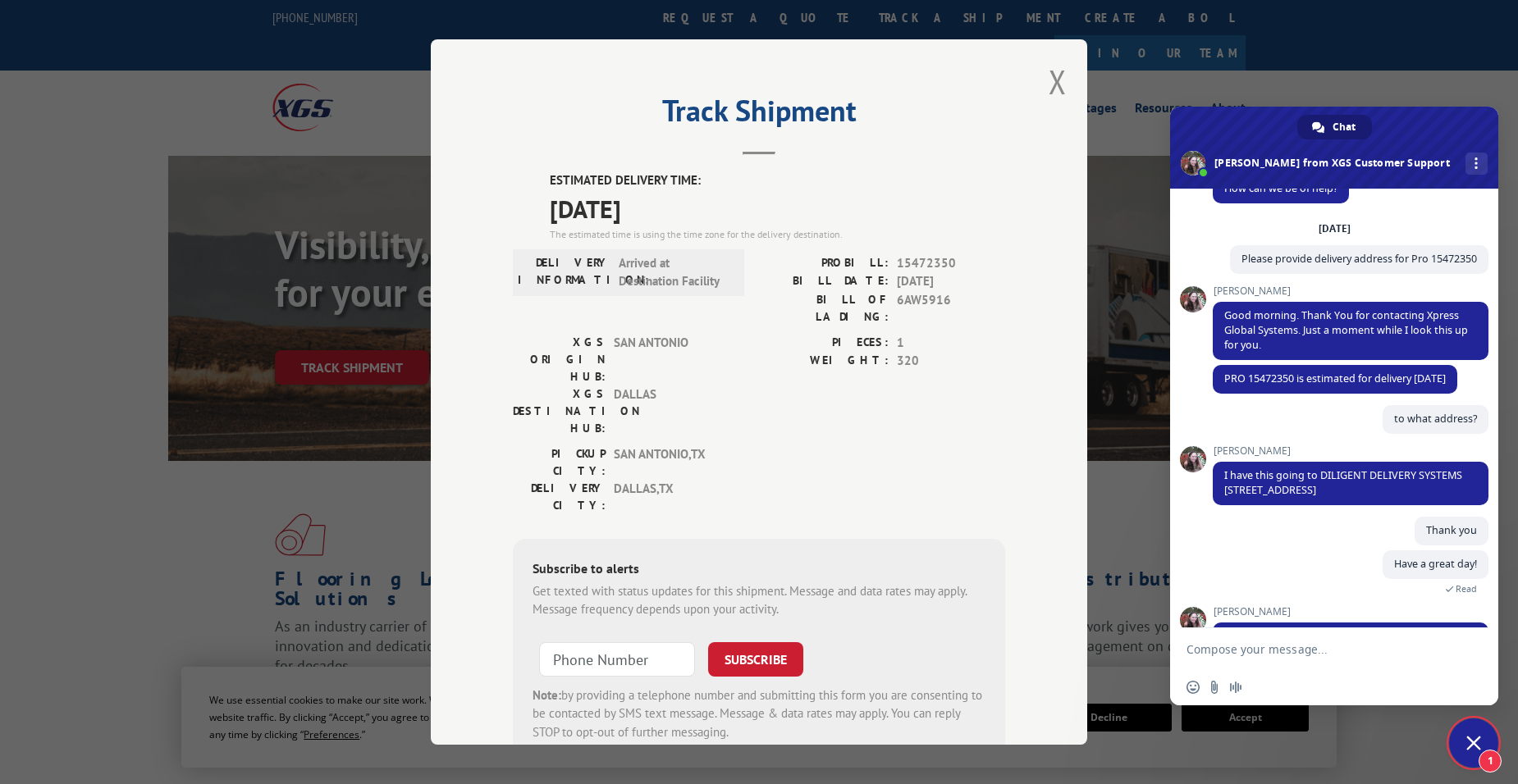
scroll to position [146, 0]
